Goal: Check status: Check status

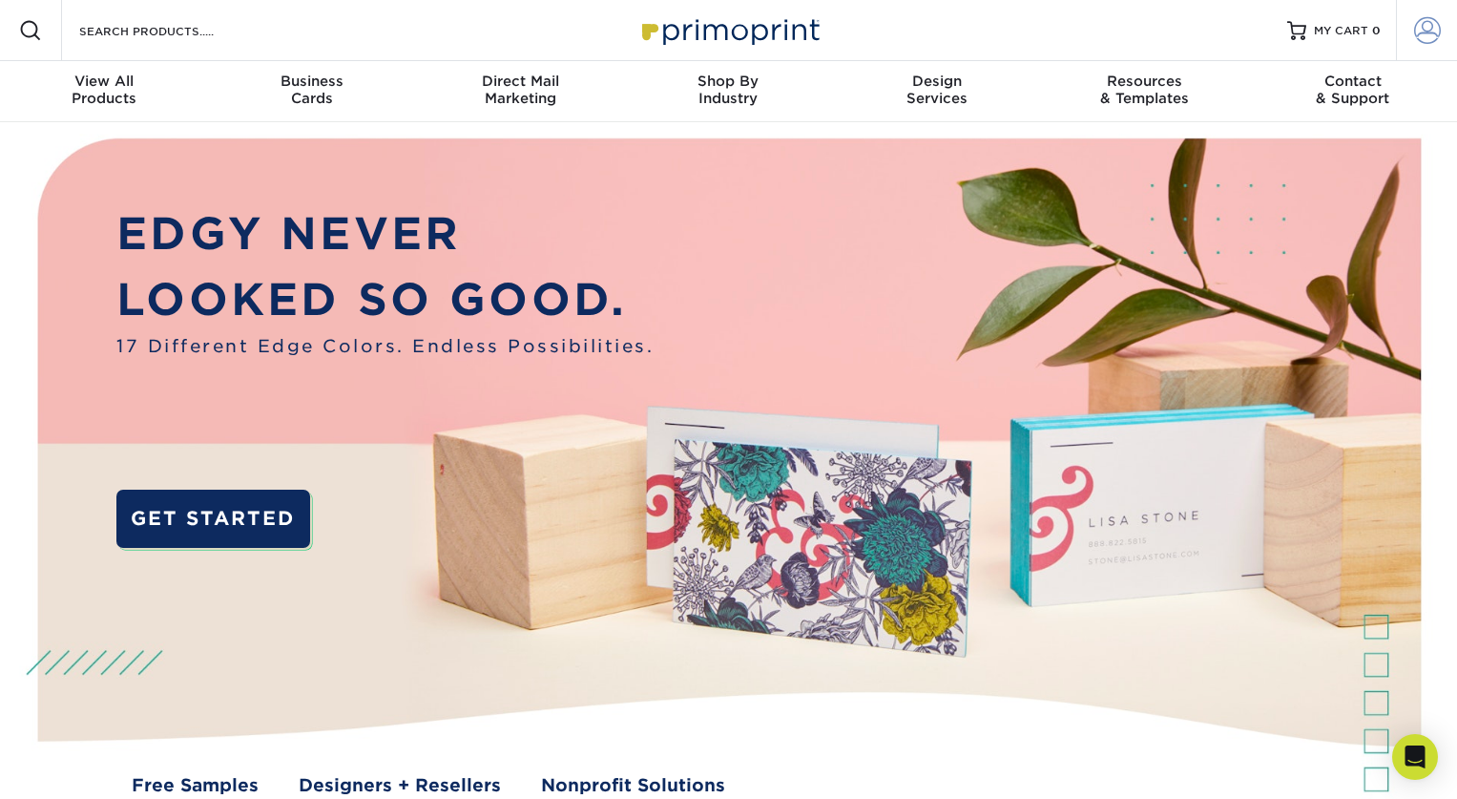
click at [1422, 30] on span at bounding box center [1427, 30] width 27 height 27
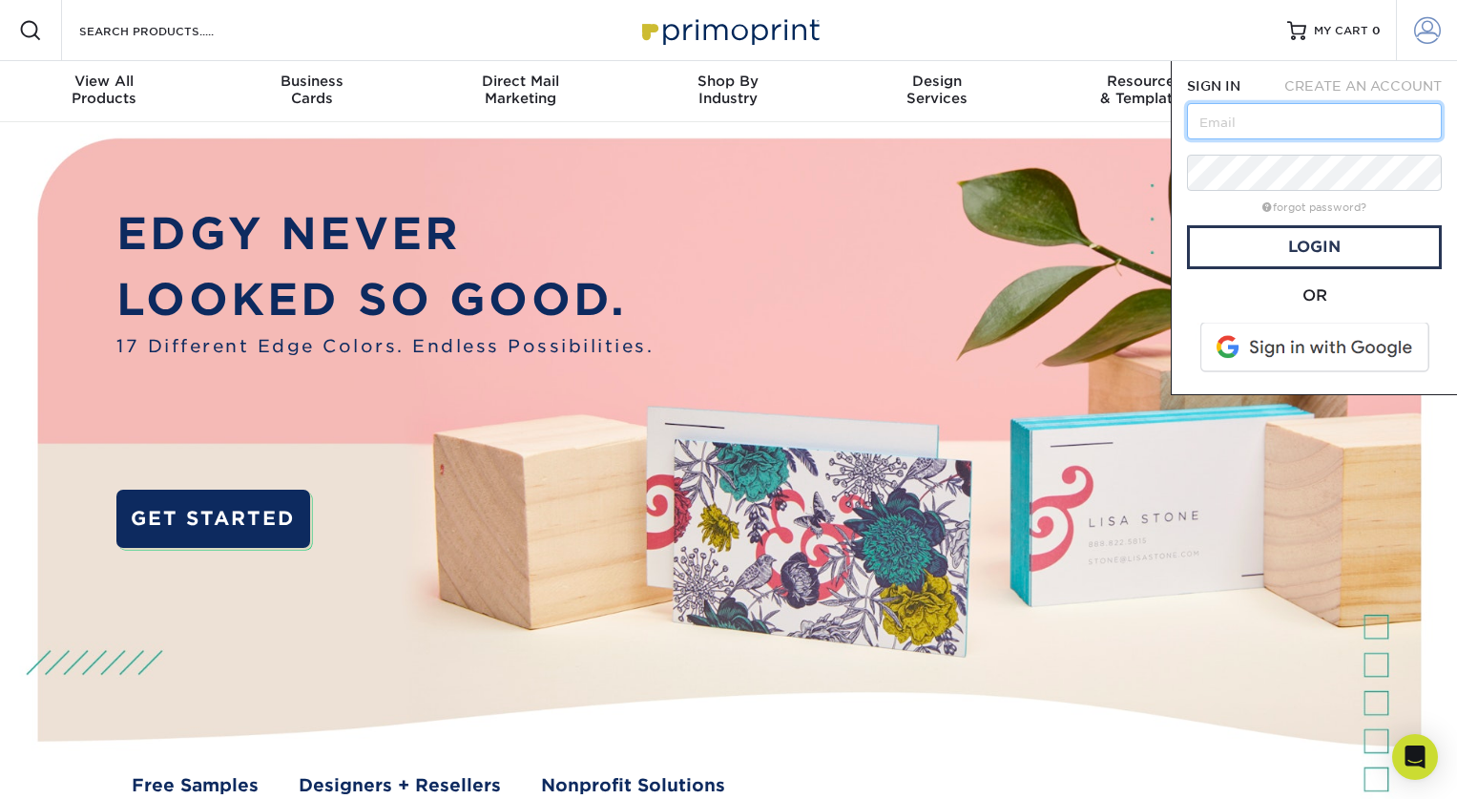
type input "[EMAIL_ADDRESS][DOMAIN_NAME]"
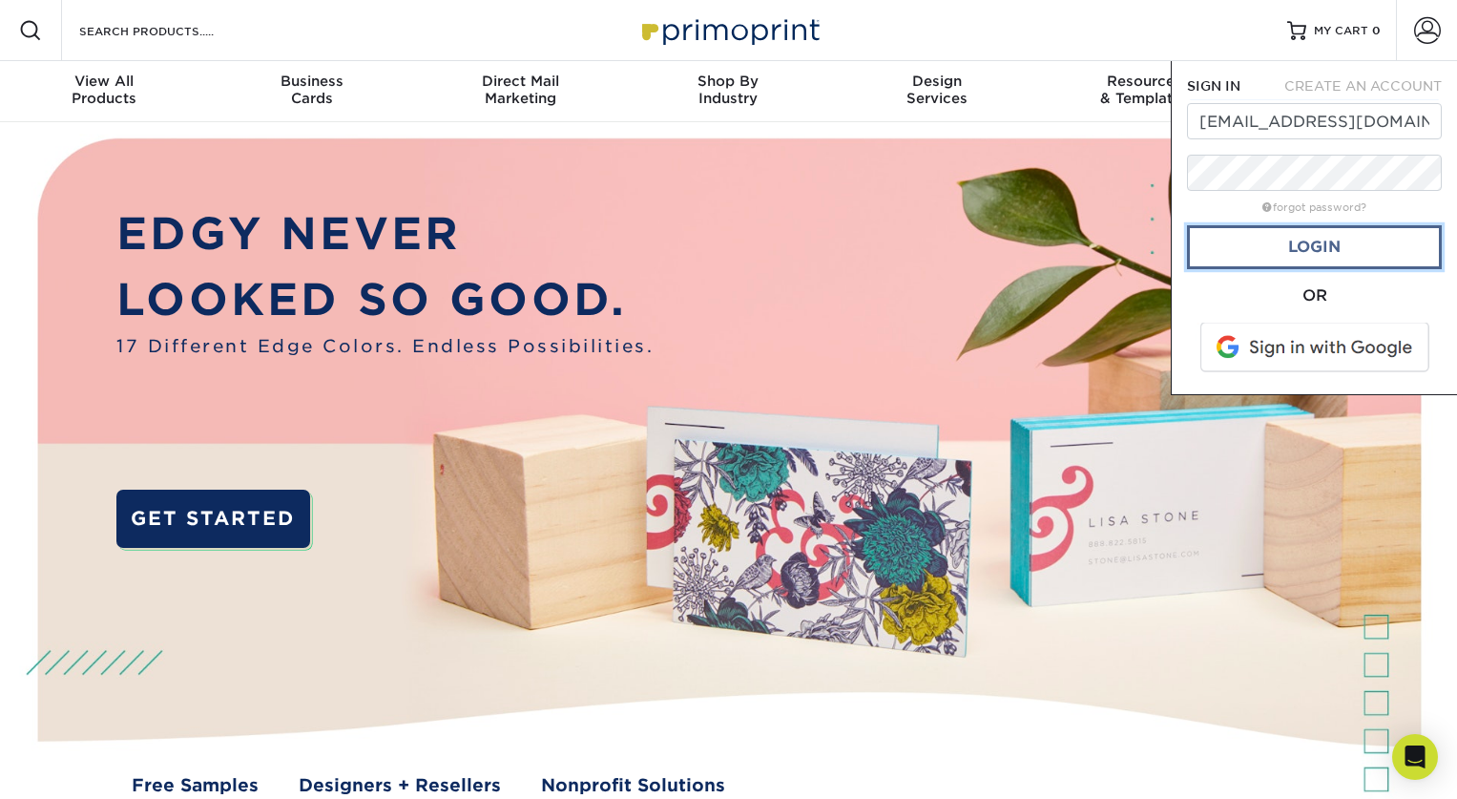
click at [1347, 255] on link "Login" at bounding box center [1314, 247] width 255 height 44
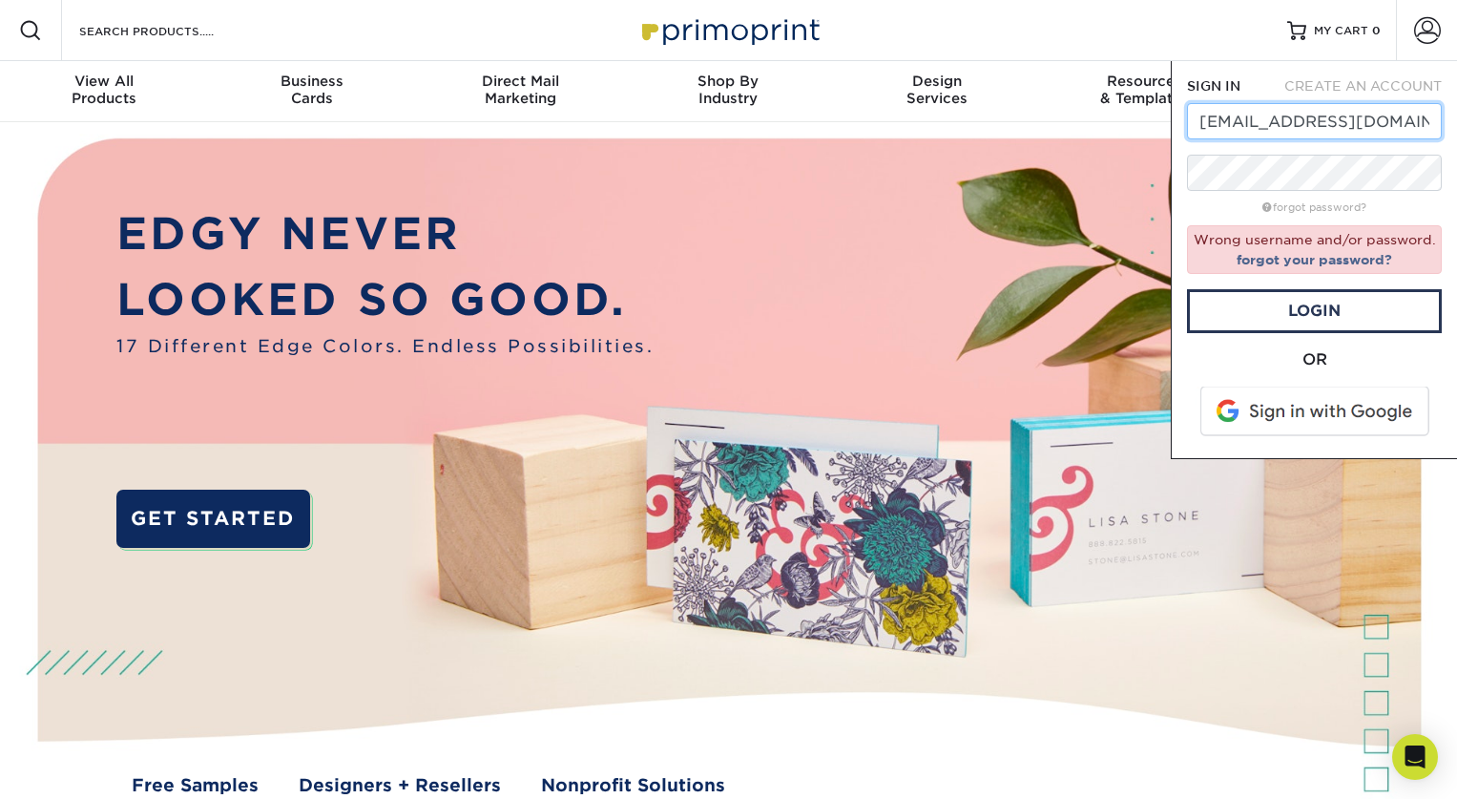
click at [1370, 115] on input "chantelle@annattocreates.com" at bounding box center [1314, 121] width 255 height 36
click at [1321, 301] on link "Login" at bounding box center [1314, 311] width 255 height 44
click at [440, 35] on div "Resources Menu Search Products Account SIGN IN CREATE AN ACCOUNT chantelle@anna…" at bounding box center [728, 30] width 1457 height 61
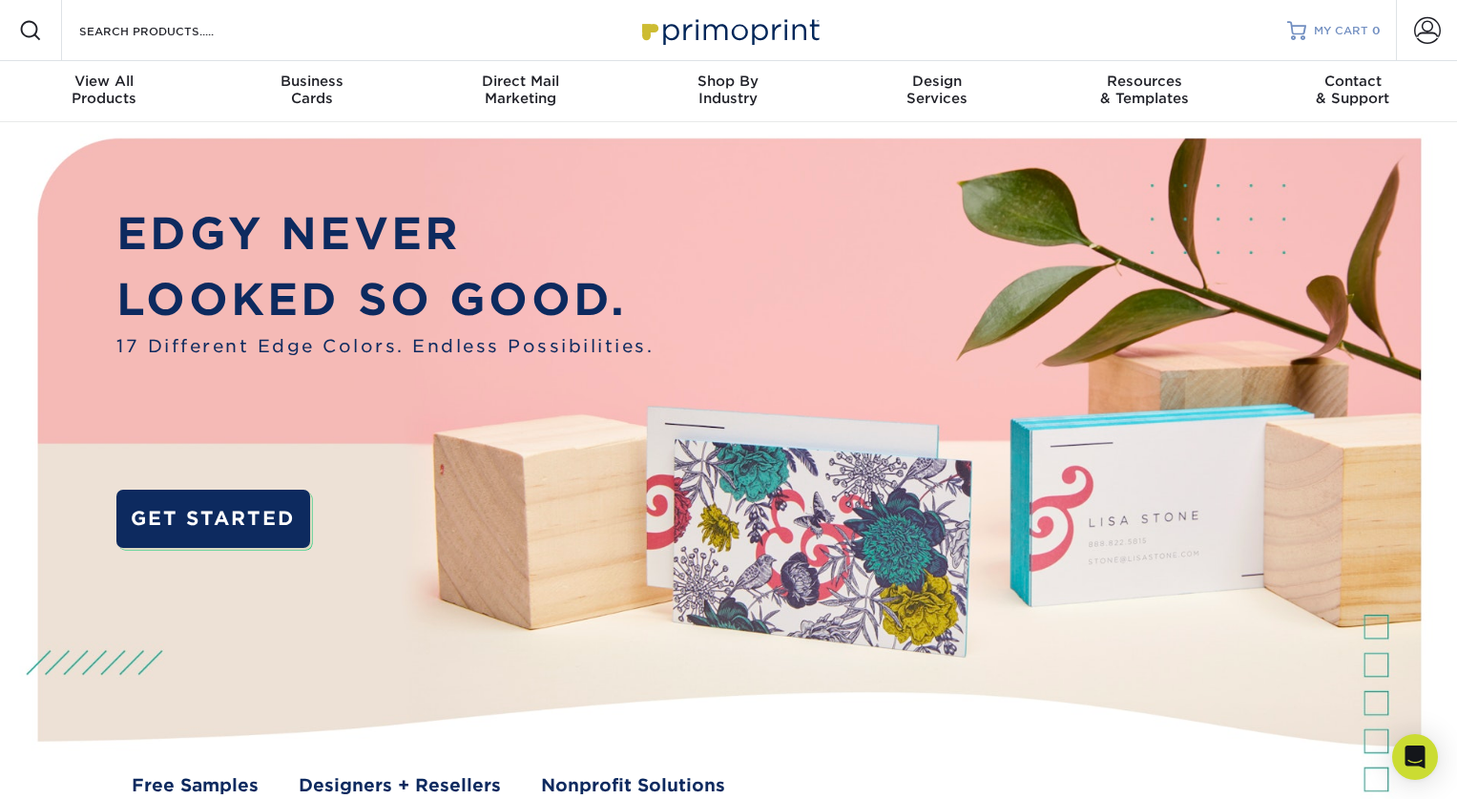
click at [1363, 28] on span "MY CART" at bounding box center [1341, 31] width 54 height 16
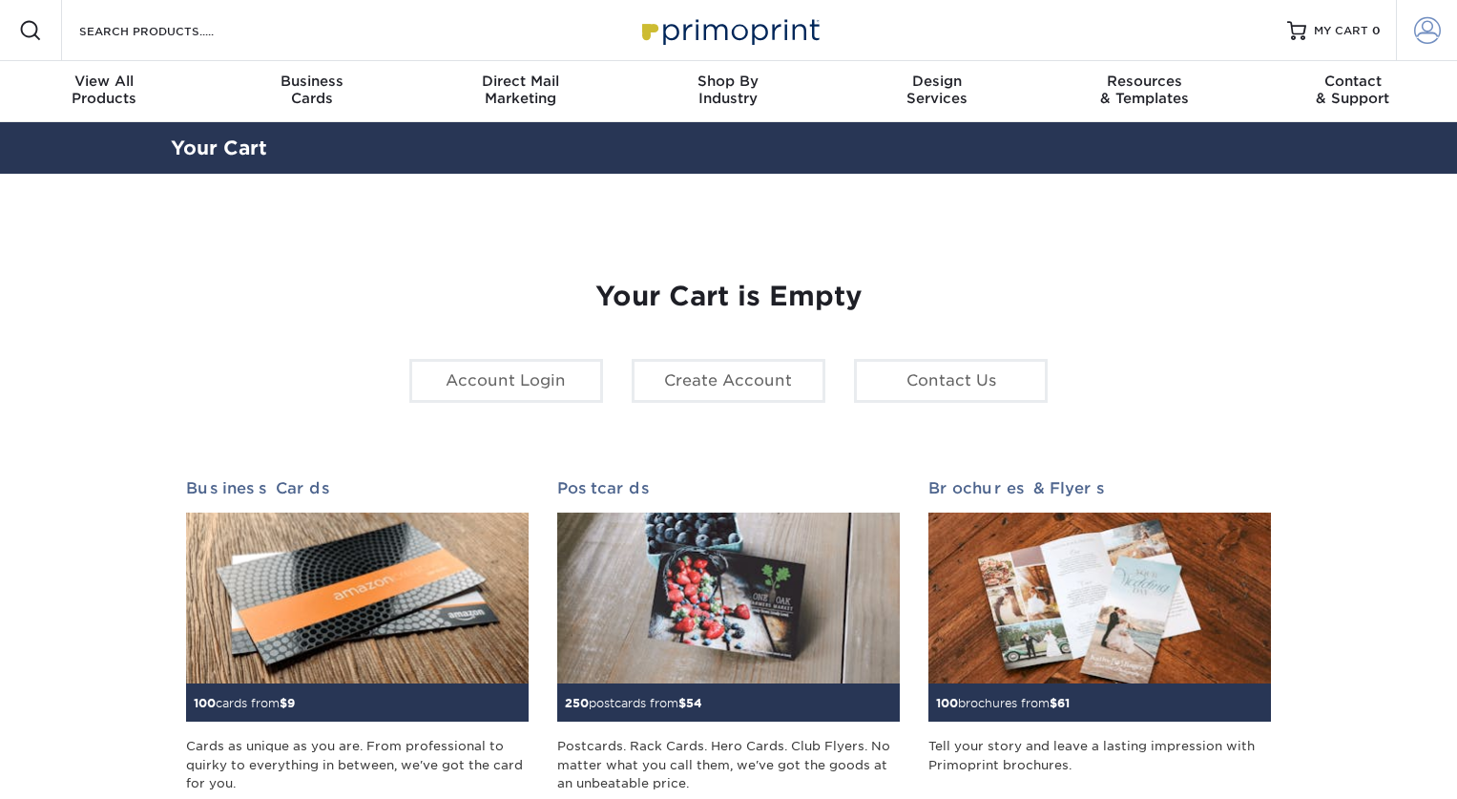
click at [1422, 31] on span at bounding box center [1427, 30] width 27 height 27
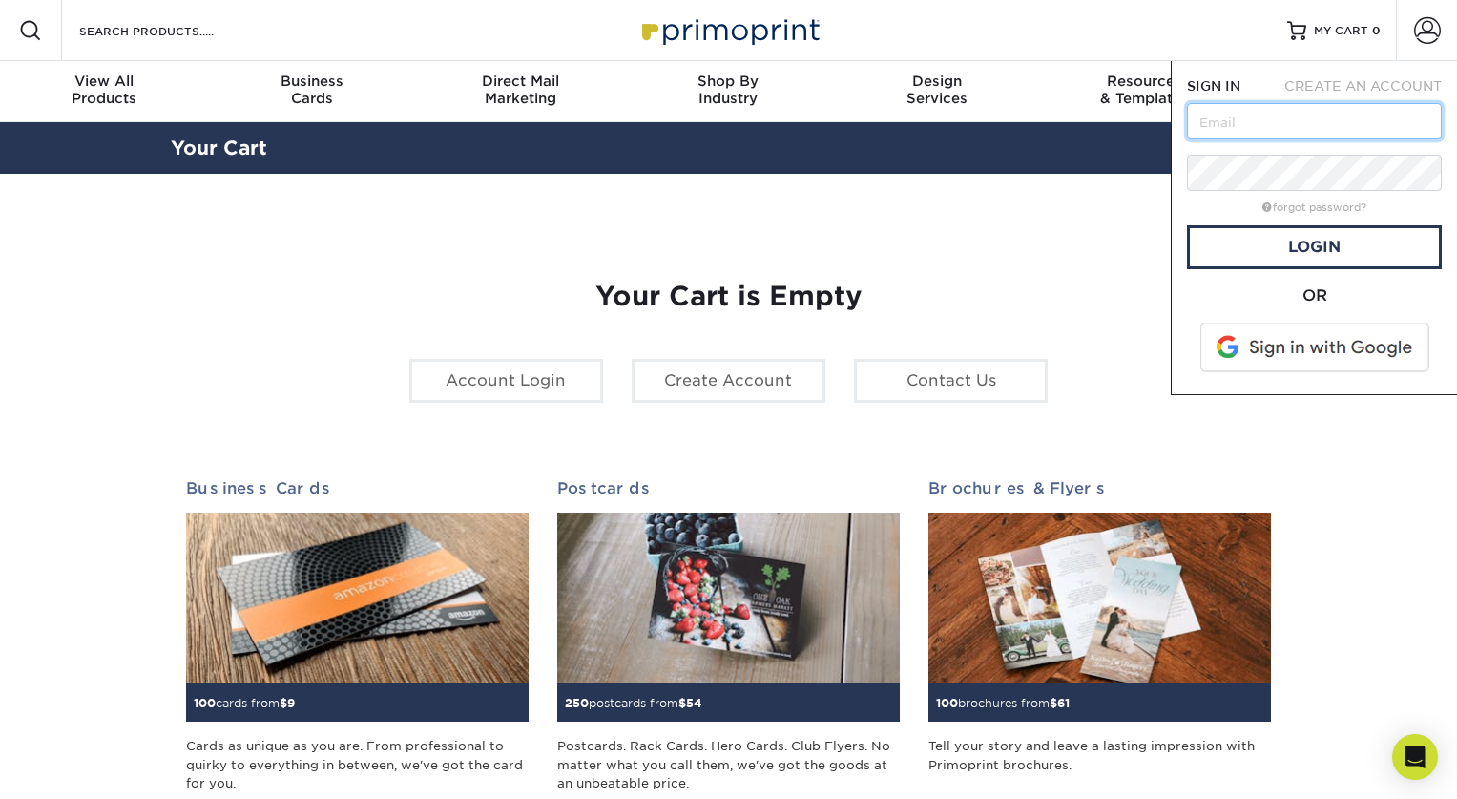
type input "[EMAIL_ADDRESS][DOMAIN_NAME]"
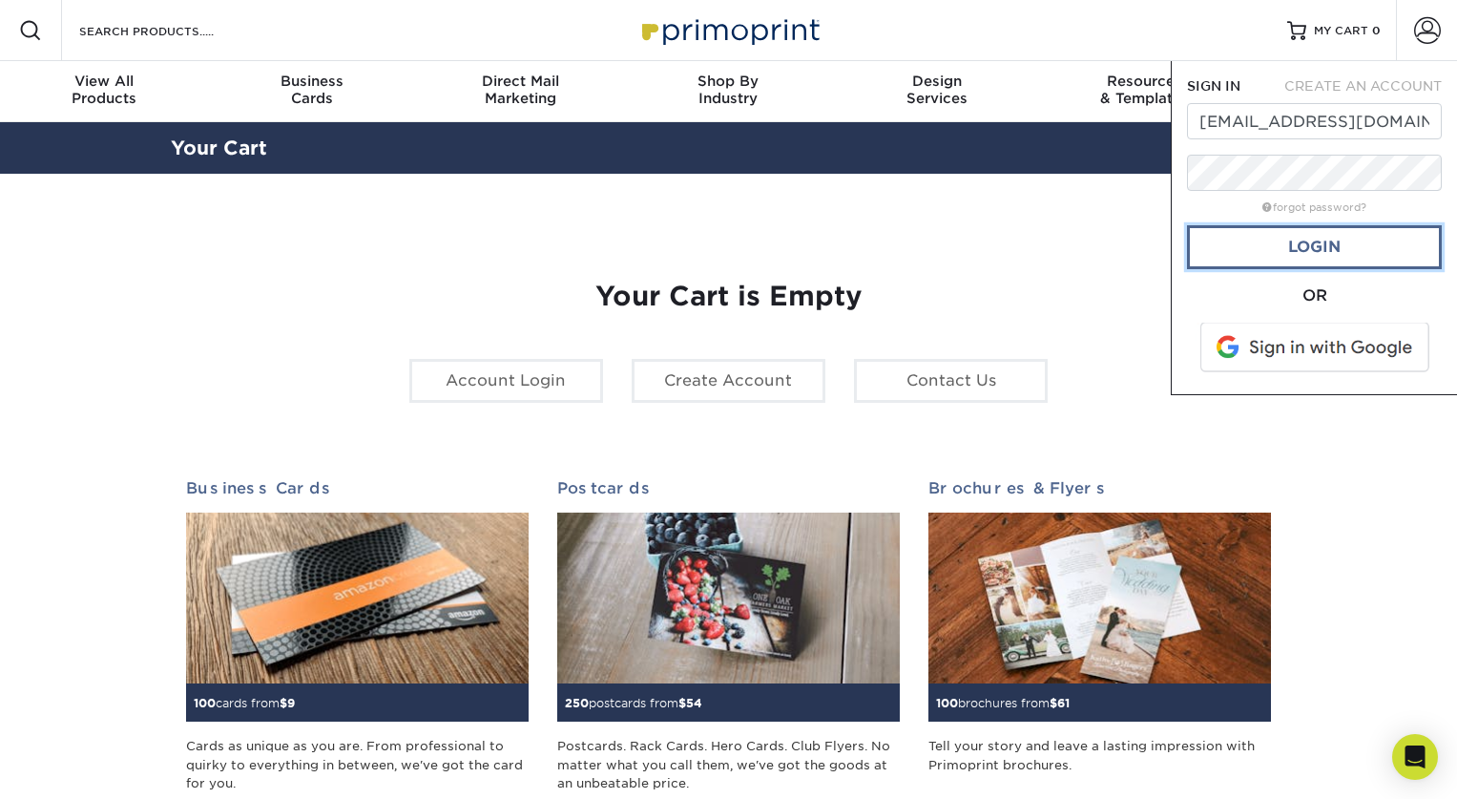
click at [1288, 242] on link "Login" at bounding box center [1314, 247] width 255 height 44
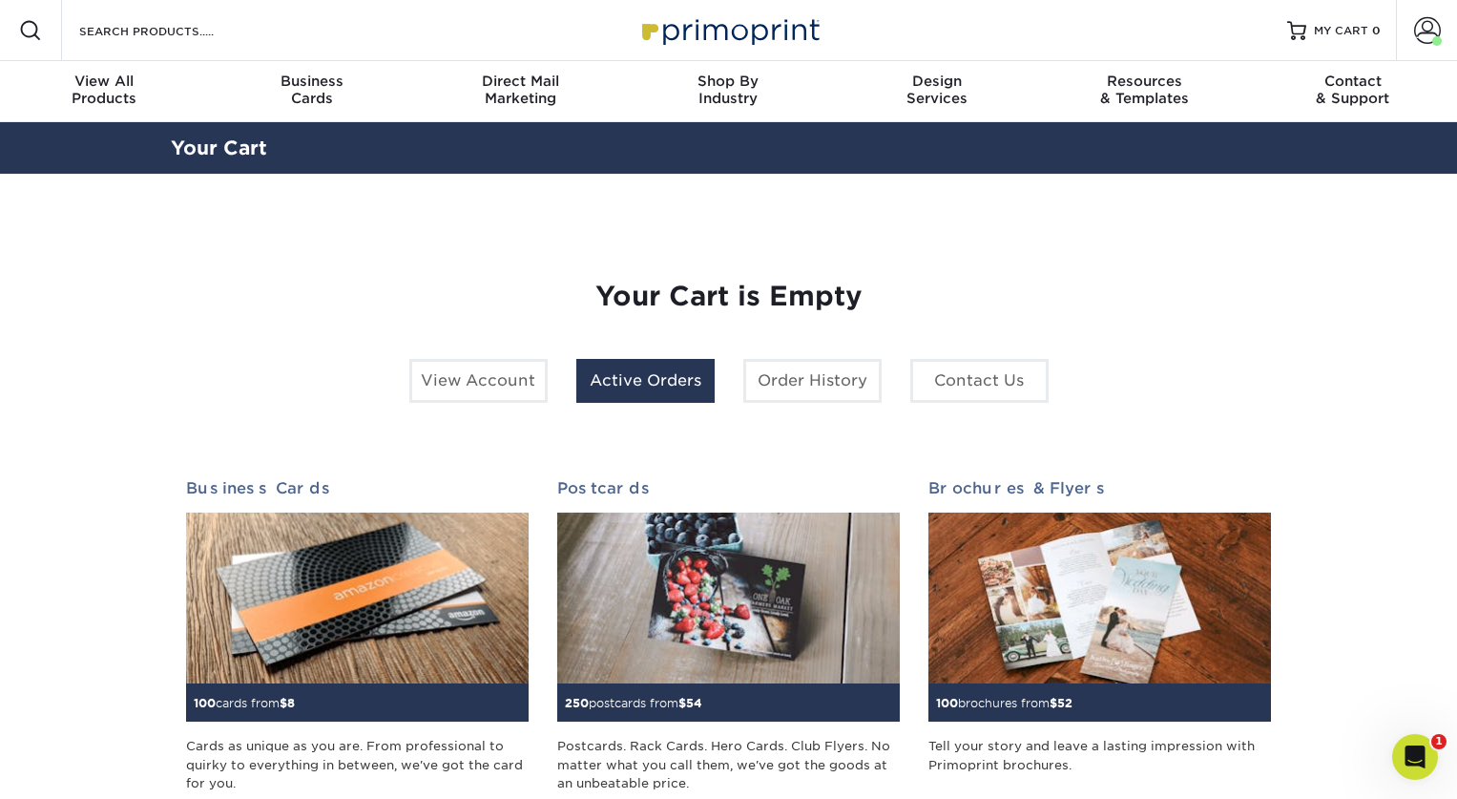
click at [643, 398] on link "Active Orders" at bounding box center [645, 381] width 138 height 44
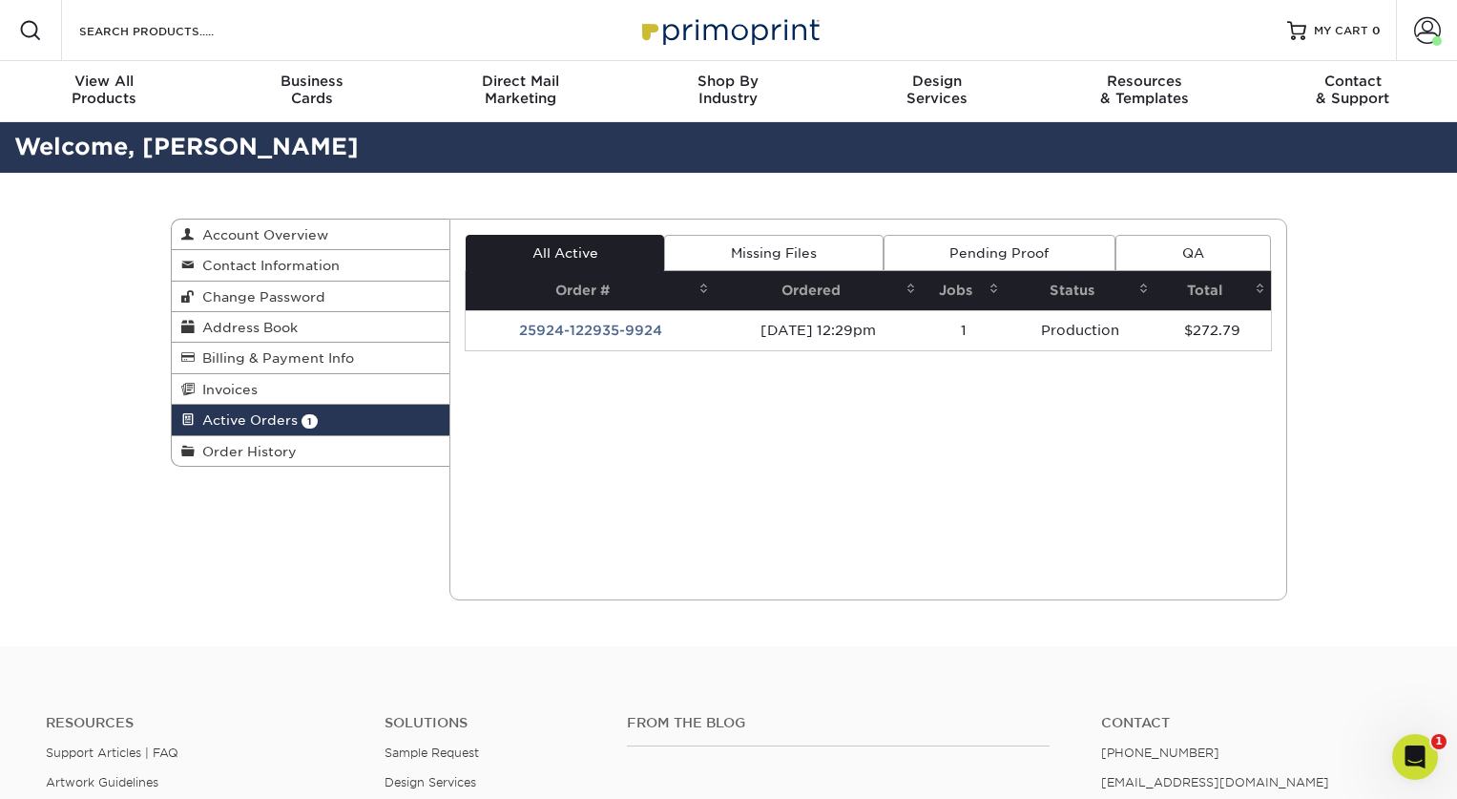
click at [696, 331] on td "25924-122935-9924" at bounding box center [590, 330] width 249 height 40
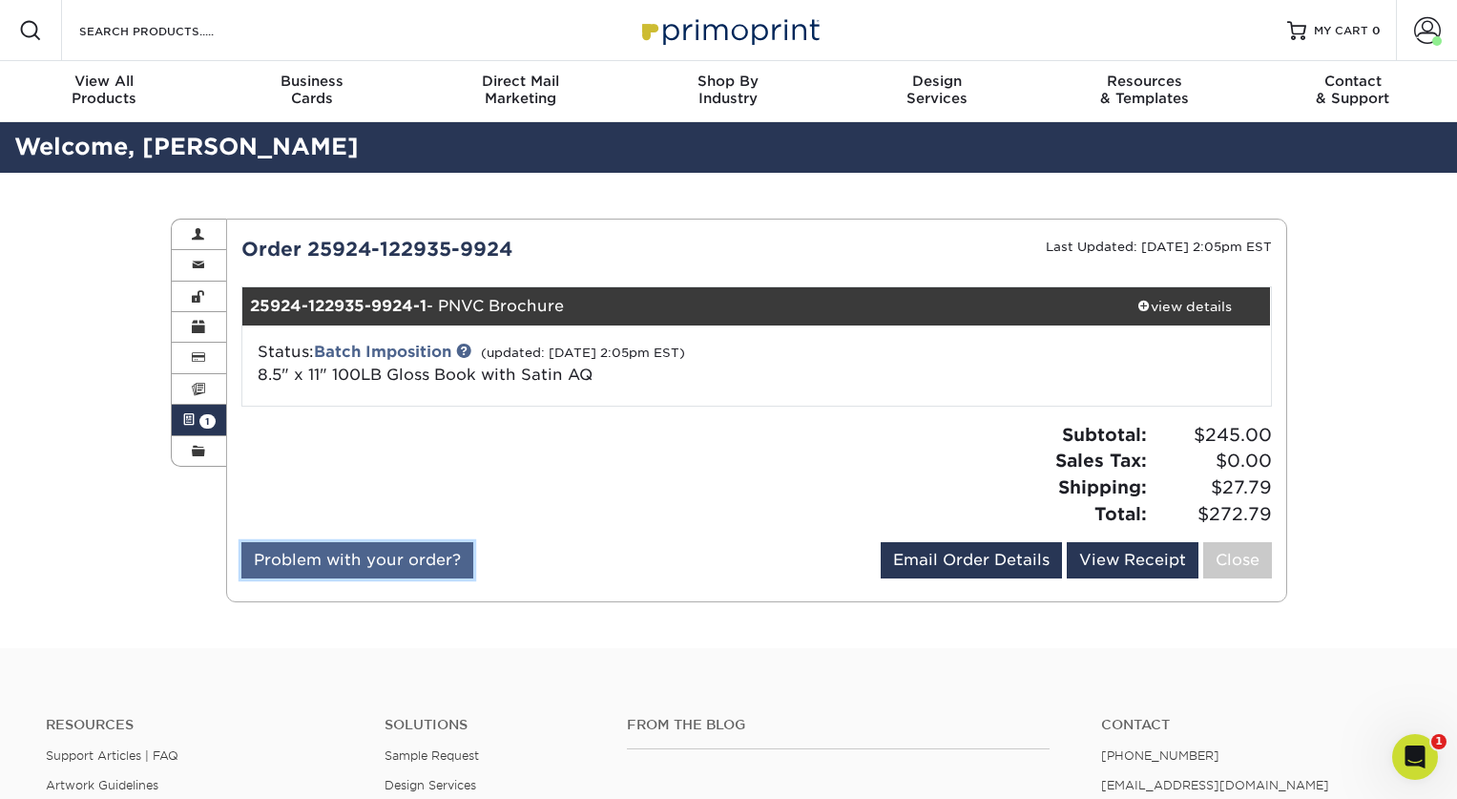
click at [415, 552] on link "Problem with your order?" at bounding box center [357, 560] width 232 height 36
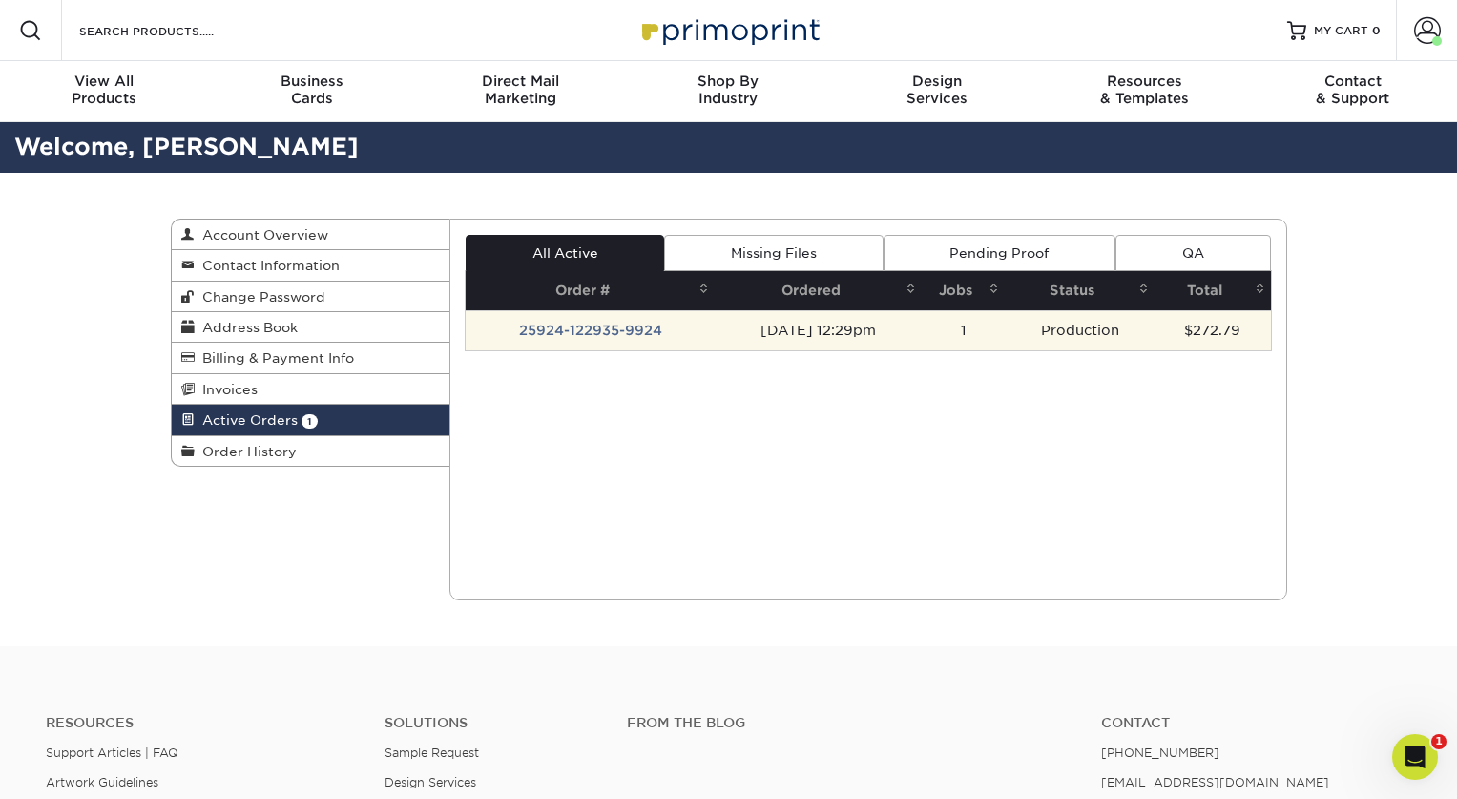
click at [636, 326] on td "25924-122935-9924" at bounding box center [590, 330] width 249 height 40
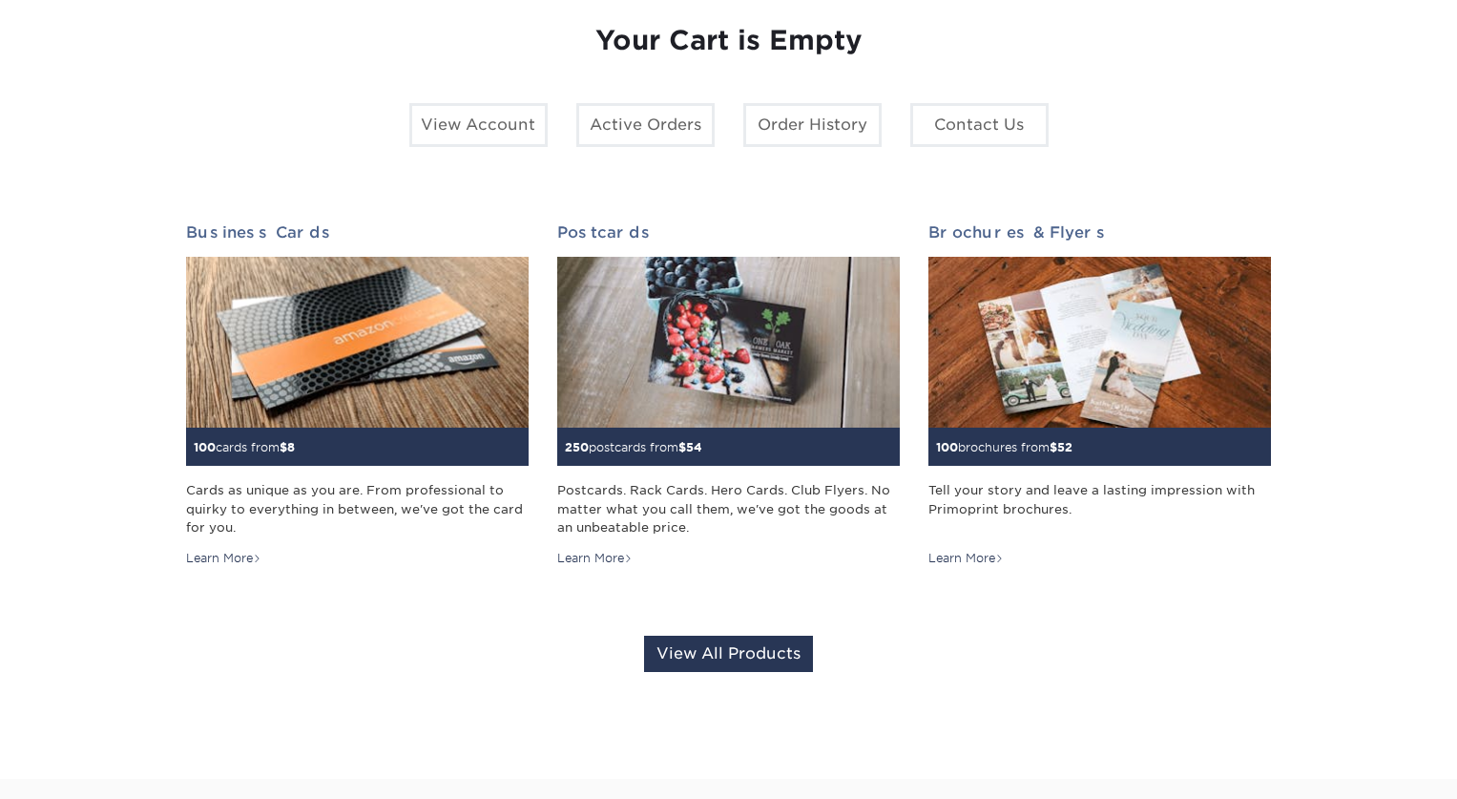
scroll to position [214, 0]
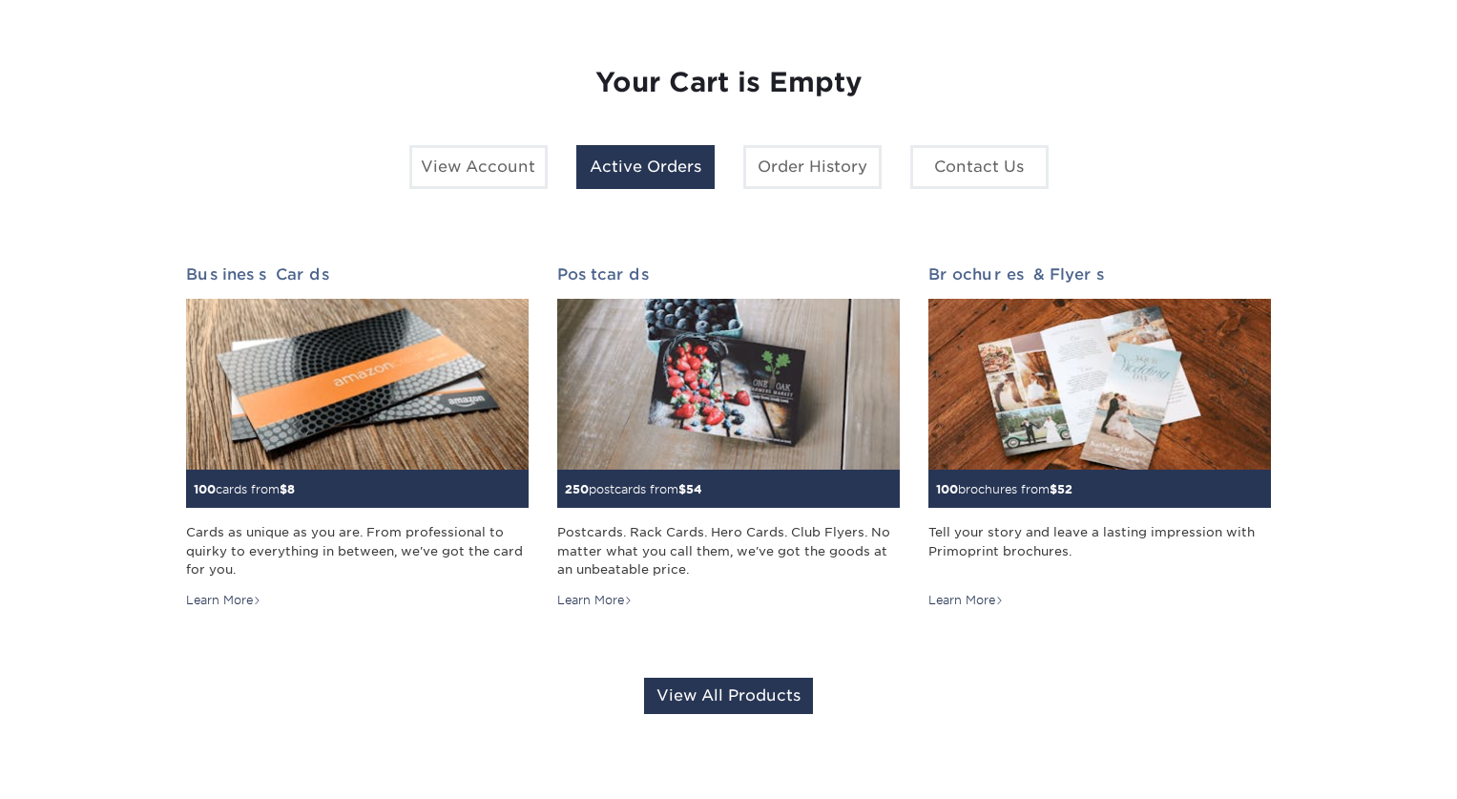
click at [674, 159] on link "Active Orders" at bounding box center [645, 167] width 138 height 44
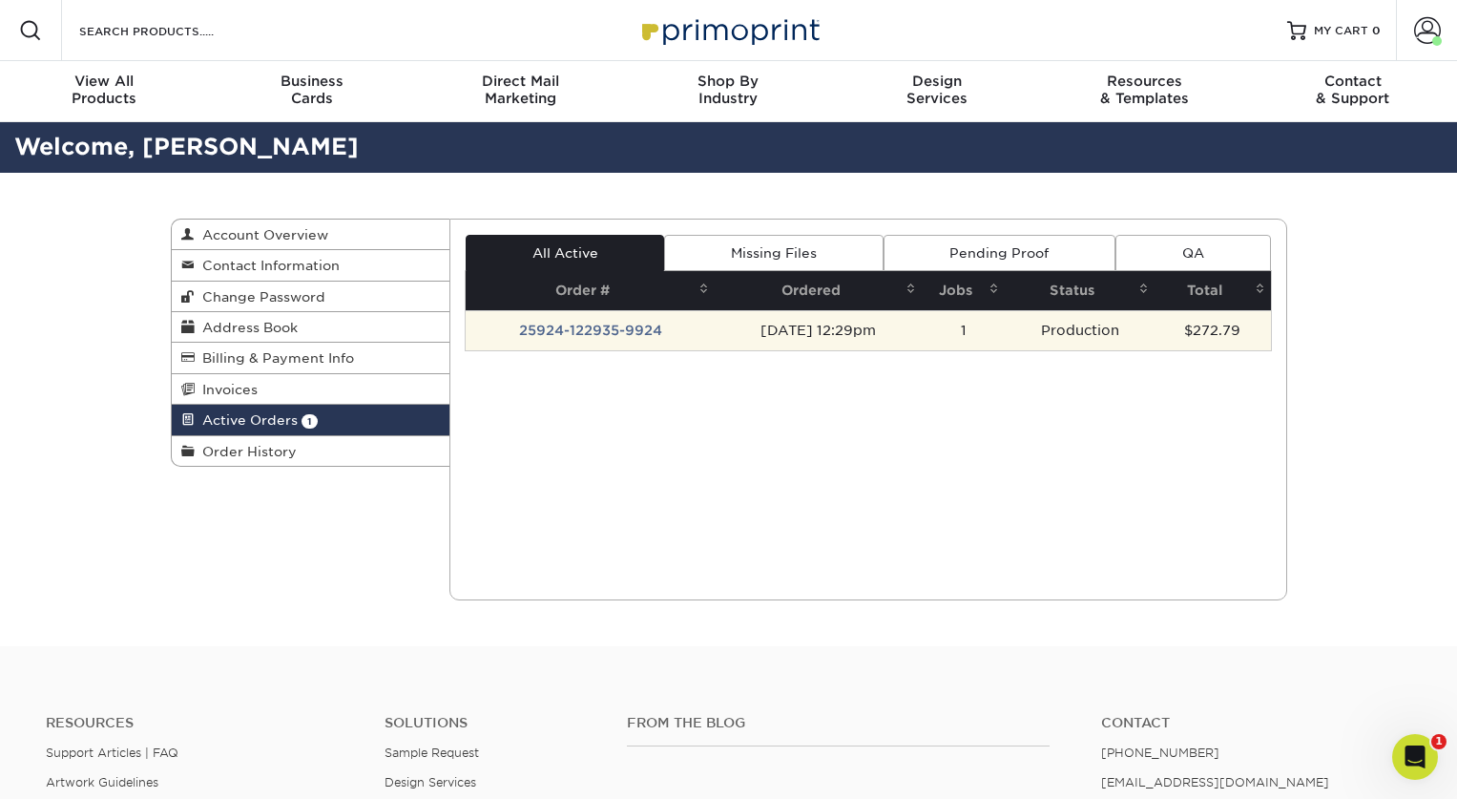
click at [922, 330] on td "09/24/2025 12:29pm" at bounding box center [818, 330] width 207 height 40
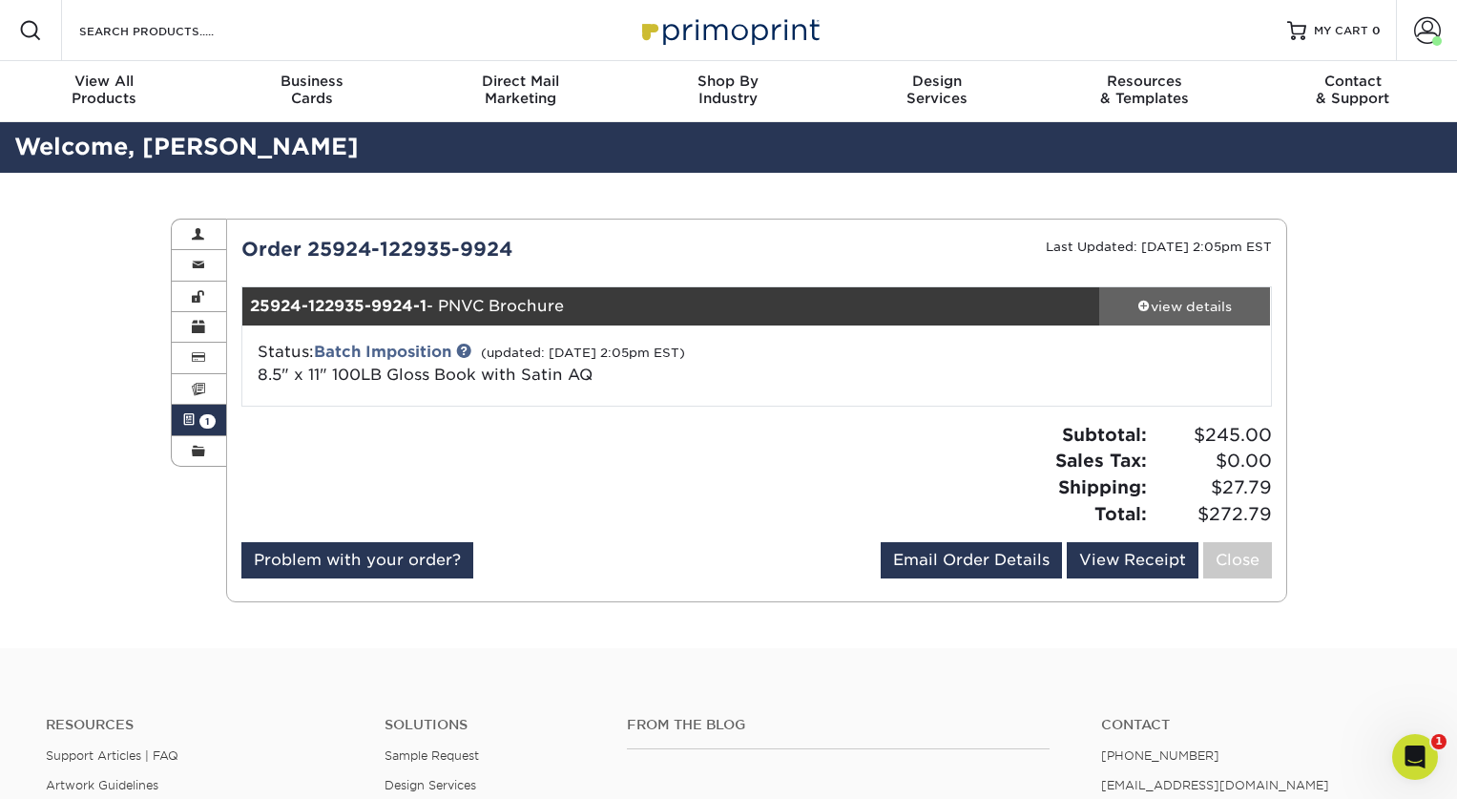
click at [1213, 310] on div "view details" at bounding box center [1185, 306] width 172 height 19
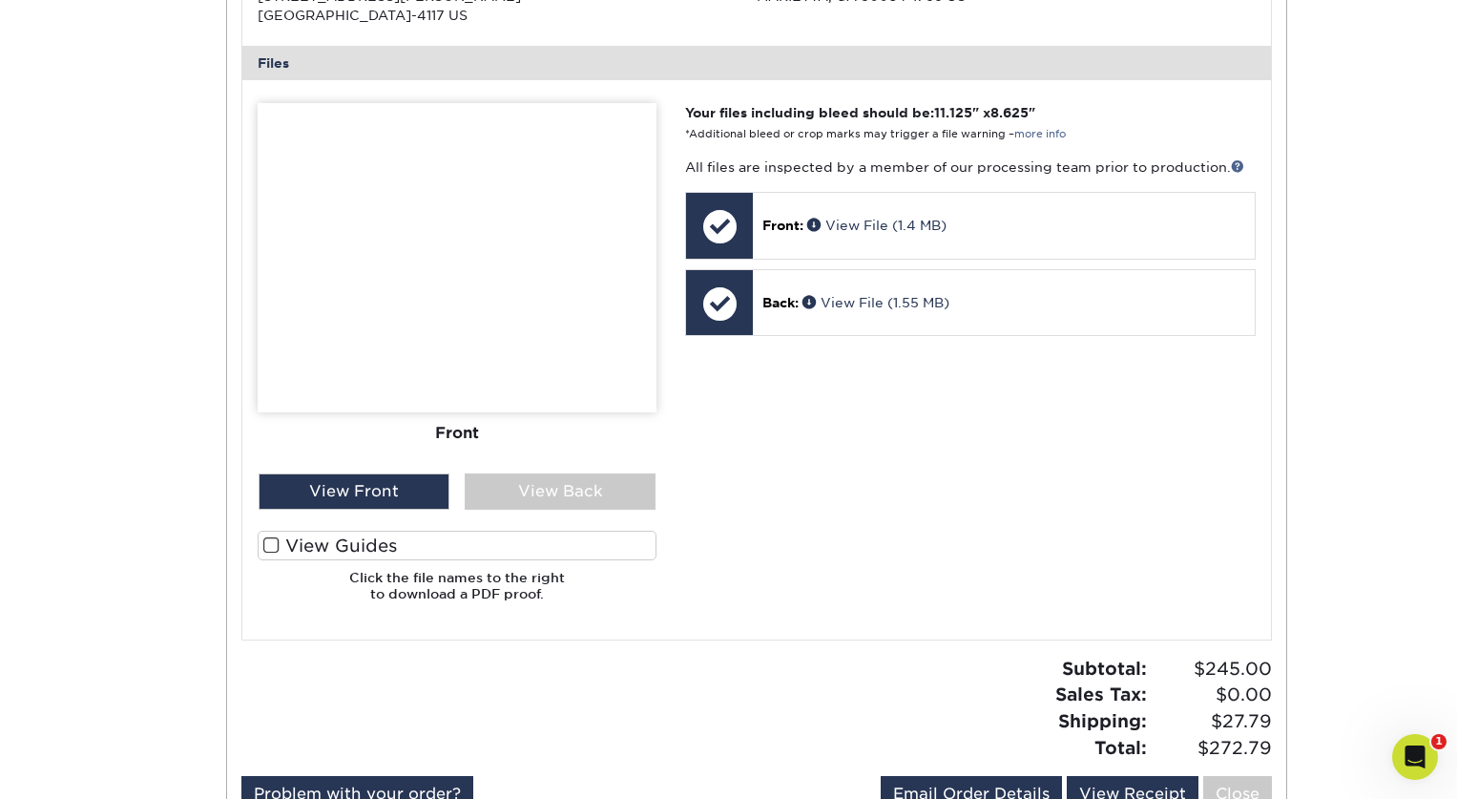
scroll to position [766, 0]
